Goal: Information Seeking & Learning: Learn about a topic

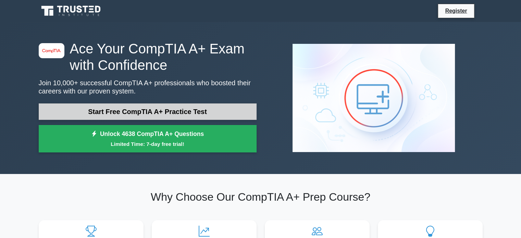
click at [144, 117] on link "Start Free CompTIA A+ Practice Test" at bounding box center [148, 112] width 218 height 16
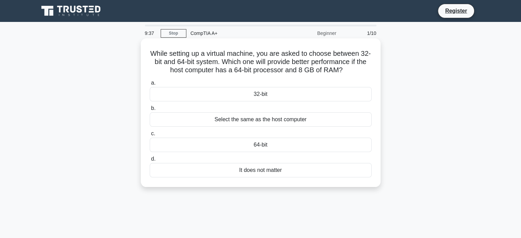
click at [242, 148] on div "64-bit" at bounding box center [261, 145] width 222 height 14
click at [150, 136] on input "c. 64-bit" at bounding box center [150, 134] width 0 height 4
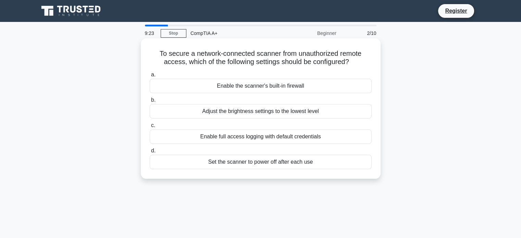
click at [302, 84] on div "Enable the scanner's built-in firewall" at bounding box center [261, 86] width 222 height 14
click at [150, 77] on input "a. Enable the scanner's built-in firewall" at bounding box center [150, 75] width 0 height 4
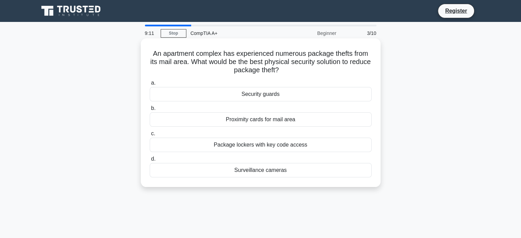
click at [273, 171] on div "Surveillance cameras" at bounding box center [261, 170] width 222 height 14
click at [150, 161] on input "d. Surveillance cameras" at bounding box center [150, 159] width 0 height 4
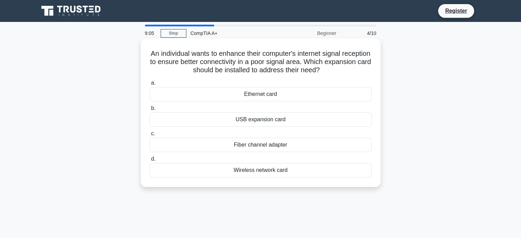
click at [303, 73] on h5 "An individual wants to enhance their computer's internet signal reception to en…" at bounding box center [260, 61] width 223 height 25
click at [287, 172] on div "Wireless network card" at bounding box center [261, 170] width 222 height 14
click at [150, 161] on input "d. Wireless network card" at bounding box center [150, 159] width 0 height 4
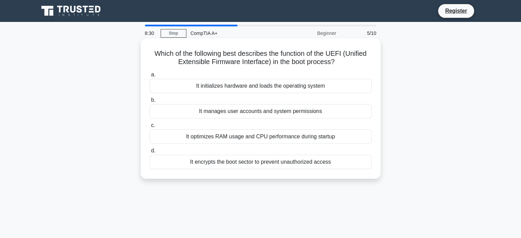
click at [320, 88] on div "It initializes hardware and loads the operating system" at bounding box center [261, 86] width 222 height 14
click at [150, 77] on input "a. It initializes hardware and loads the operating system" at bounding box center [150, 75] width 0 height 4
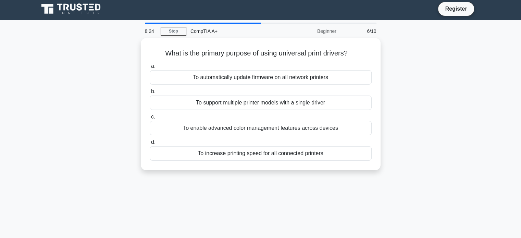
scroll to position [1, 0]
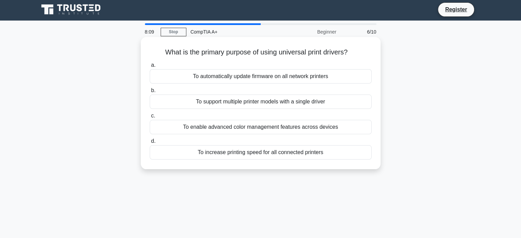
click at [317, 100] on div "To support multiple printer models with a single driver" at bounding box center [261, 102] width 222 height 14
click at [150, 93] on input "b. To support multiple printer models with a single driver" at bounding box center [150, 90] width 0 height 4
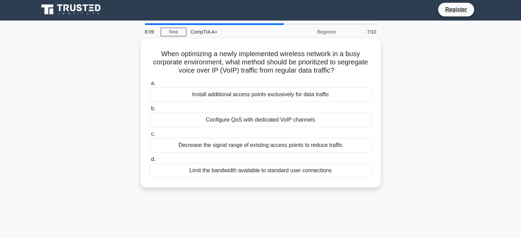
scroll to position [0, 0]
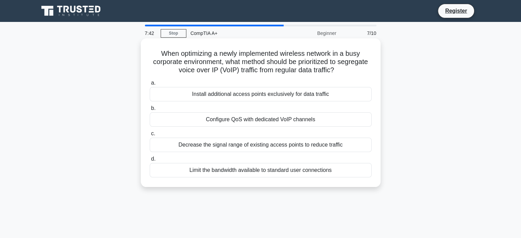
click at [319, 99] on div "Install additional access points exclusively for data traffic" at bounding box center [261, 94] width 222 height 14
click at [150, 85] on input "a. Install additional access points exclusively for data traffic" at bounding box center [150, 83] width 0 height 4
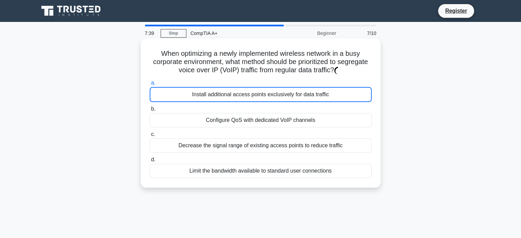
click at [317, 118] on div "Configure QoS with dedicated VoIP channels" at bounding box center [261, 120] width 222 height 14
click at [150, 111] on input "b. Configure QoS with dedicated VoIP channels" at bounding box center [150, 109] width 0 height 4
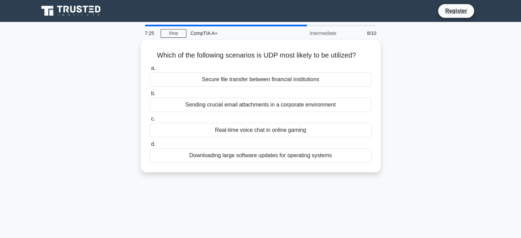
click at [386, 61] on div "Which of the following scenarios is UDP most likely to be utilized? .spinner_0X…" at bounding box center [261, 110] width 452 height 141
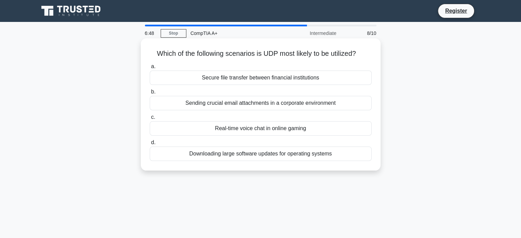
click at [334, 76] on div "Secure file transfer between financial institutions" at bounding box center [261, 78] width 222 height 14
click at [150, 69] on input "a. Secure file transfer between financial institutions" at bounding box center [150, 66] width 0 height 4
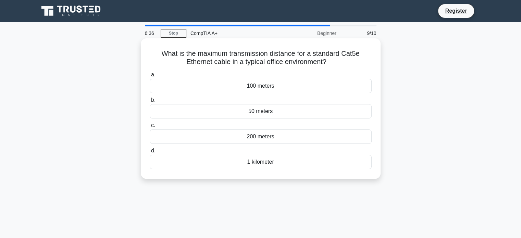
click at [294, 140] on div "200 meters" at bounding box center [261, 137] width 222 height 14
click at [150, 128] on input "c. 200 meters" at bounding box center [150, 125] width 0 height 4
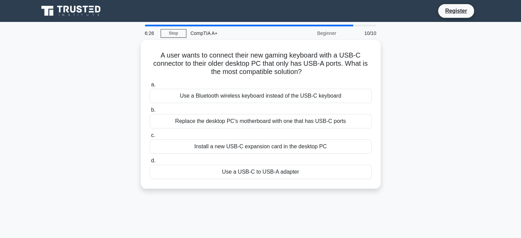
click at [294, 140] on div "Install a new USB-C expansion card in the desktop PC" at bounding box center [261, 147] width 222 height 14
click at [150, 138] on input "c. Install a new USB-C expansion card in the desktop PC" at bounding box center [150, 135] width 0 height 4
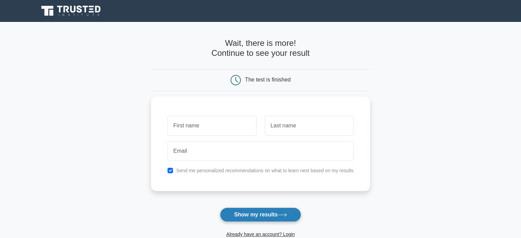
click at [280, 217] on button "Show my results" at bounding box center [260, 215] width 81 height 14
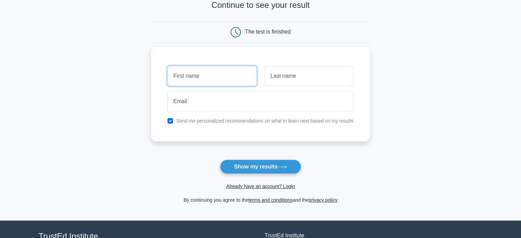
scroll to position [49, 0]
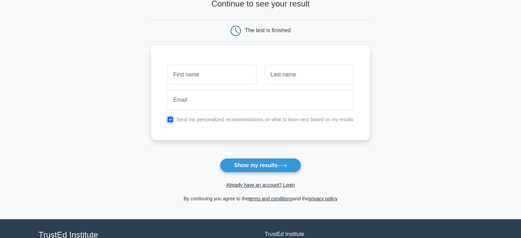
click at [171, 120] on input "checkbox" at bounding box center [170, 119] width 5 height 5
checkbox input "false"
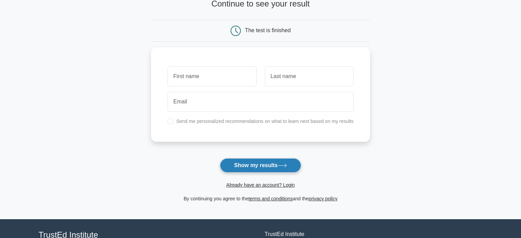
click at [275, 164] on button "Show my results" at bounding box center [260, 165] width 81 height 14
